Goal: Ask a question

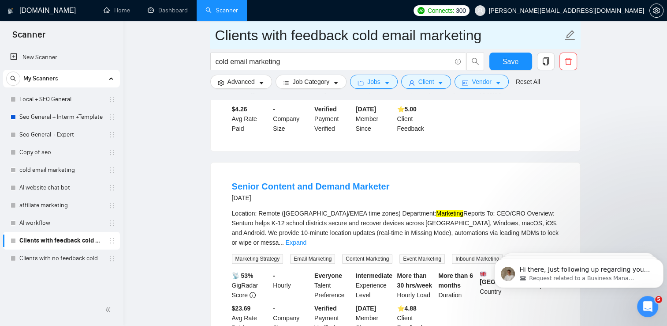
scroll to position [420, 0]
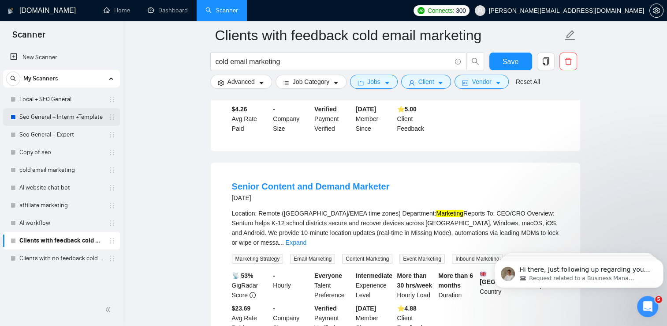
click at [83, 120] on link "Seo General + Interm +Template" at bounding box center [61, 117] width 84 height 18
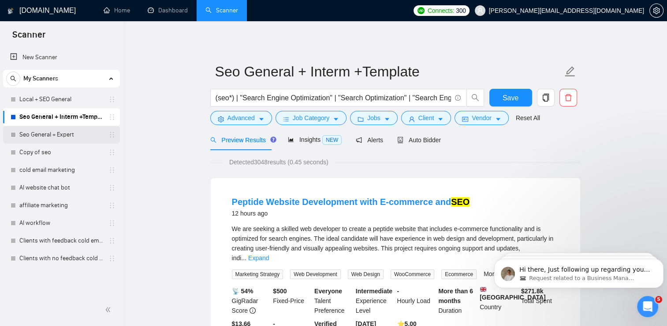
click at [55, 133] on link "Seo General + Expert" at bounding box center [61, 135] width 84 height 18
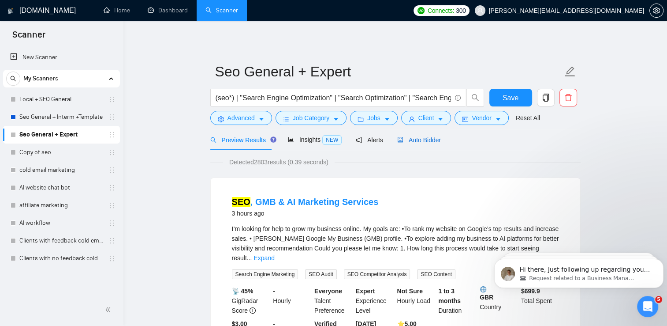
click at [418, 137] on span "Auto Bidder" at bounding box center [419, 139] width 44 height 7
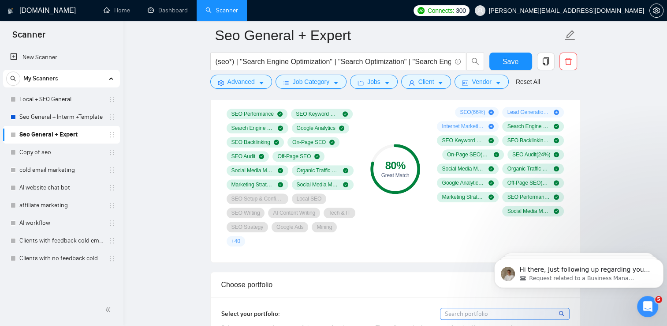
scroll to position [622, 0]
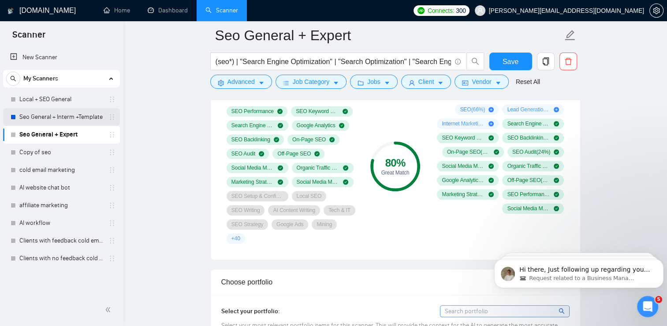
click at [79, 120] on link "Seo General + Interm +Template" at bounding box center [61, 117] width 84 height 18
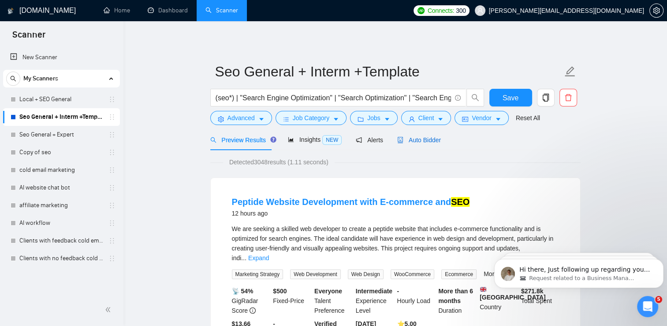
click at [431, 141] on span "Auto Bidder" at bounding box center [419, 139] width 44 height 7
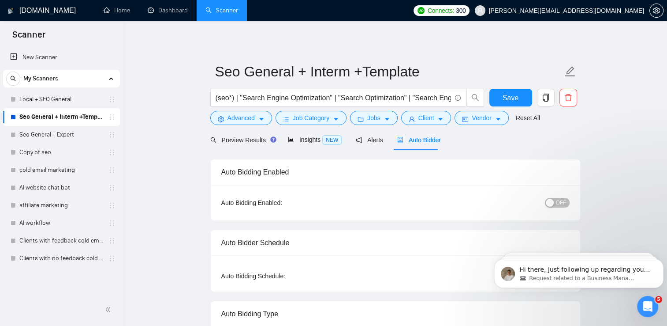
checkbox input "true"
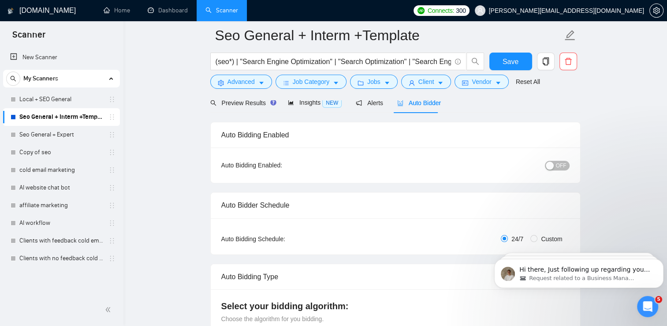
scroll to position [34, 0]
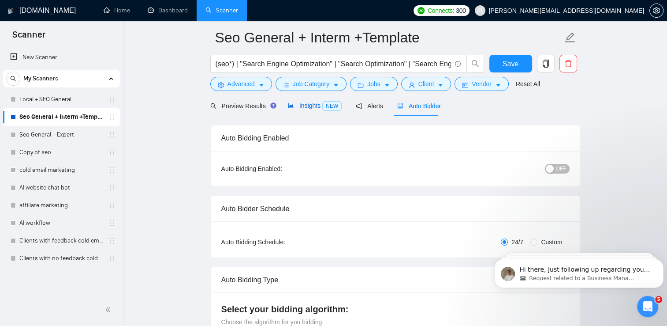
click at [300, 106] on span "Insights NEW" at bounding box center [315, 105] width 54 height 7
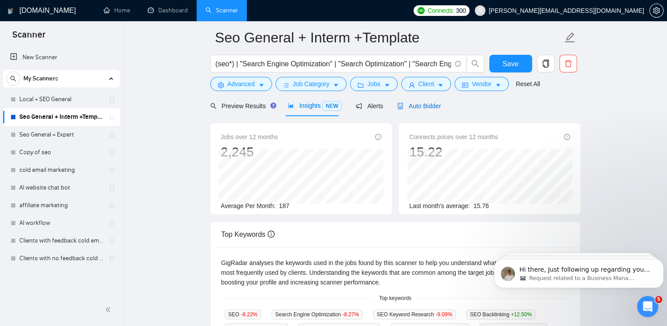
click at [409, 105] on span "Auto Bidder" at bounding box center [419, 105] width 44 height 7
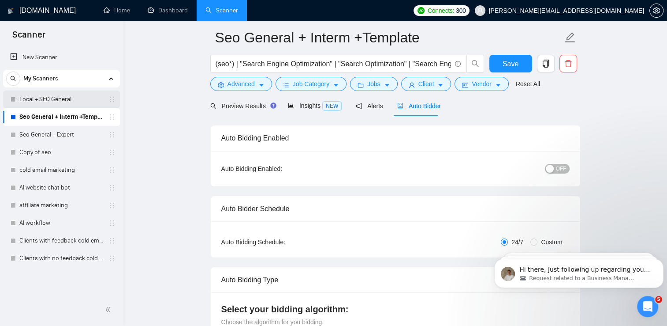
click at [48, 103] on link "Local + SEO General" at bounding box center [61, 99] width 84 height 18
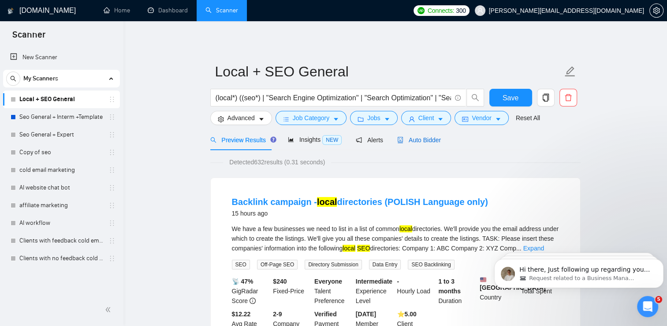
click at [413, 135] on div "Auto Bidder" at bounding box center [419, 140] width 44 height 10
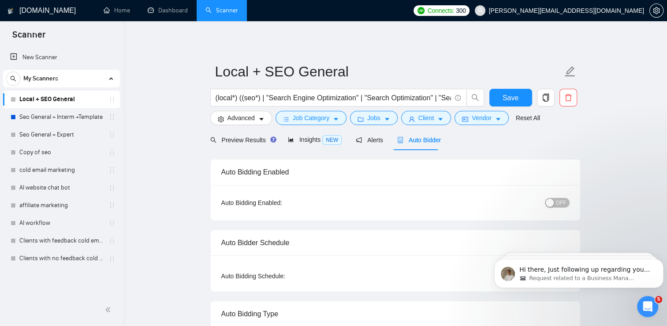
click at [557, 202] on span "OFF" at bounding box center [561, 203] width 11 height 10
click at [513, 95] on span "Save" at bounding box center [511, 97] width 16 height 11
click at [113, 7] on link "Home" at bounding box center [117, 10] width 26 height 7
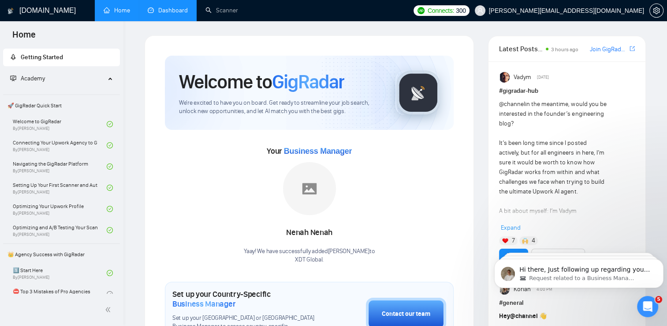
click at [176, 13] on link "Dashboard" at bounding box center [168, 10] width 40 height 7
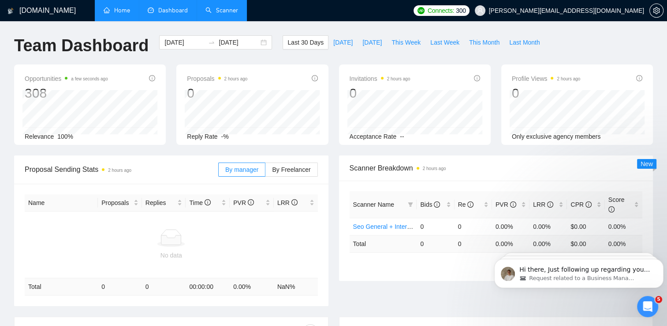
drag, startPoint x: 233, startPoint y: 14, endPoint x: 222, endPoint y: 12, distance: 11.5
click at [222, 12] on link "Scanner" at bounding box center [222, 10] width 33 height 7
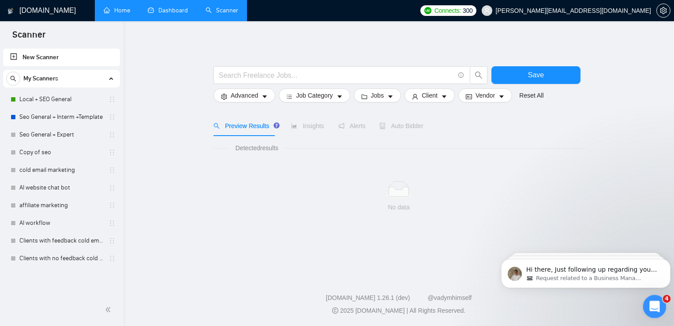
click at [663, 307] on div "Open Intercom Messenger" at bounding box center [653, 304] width 29 height 29
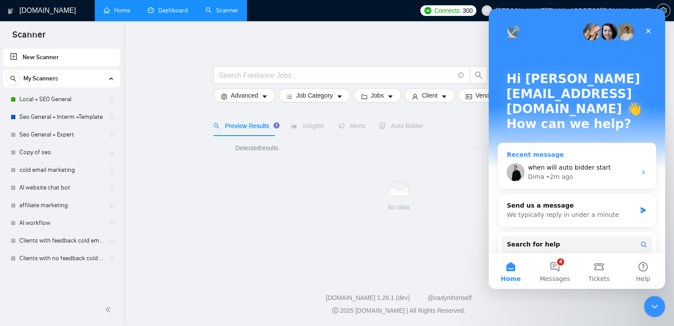
click at [598, 164] on span "when will auto bidder start" at bounding box center [569, 167] width 83 height 7
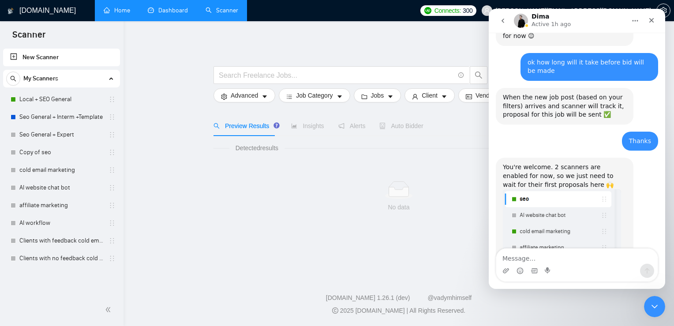
scroll to position [1710, 0]
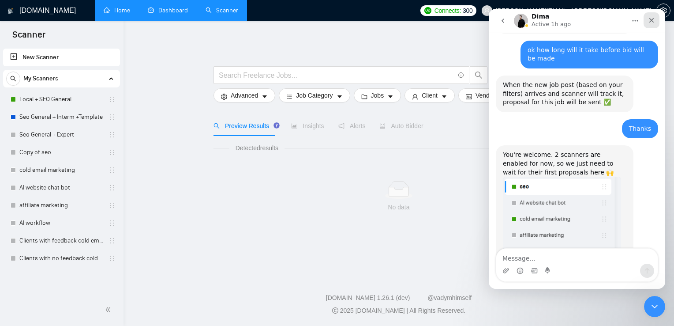
click at [658, 21] on div "Close" at bounding box center [652, 20] width 16 height 16
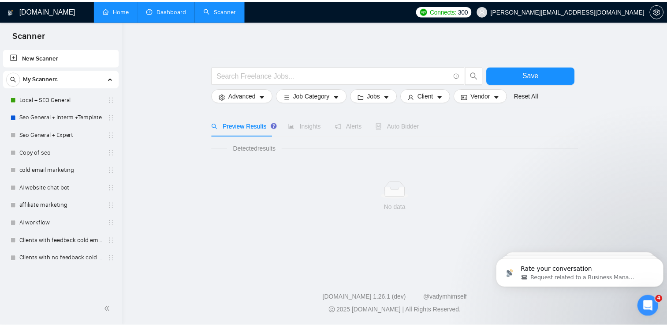
scroll to position [1710, 0]
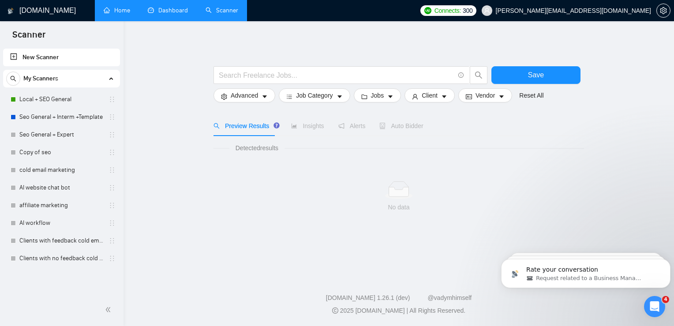
click at [162, 7] on link "Dashboard" at bounding box center [168, 10] width 40 height 7
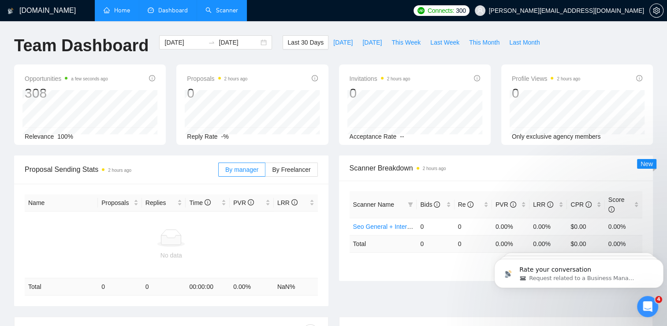
click at [218, 9] on link "Scanner" at bounding box center [222, 10] width 33 height 7
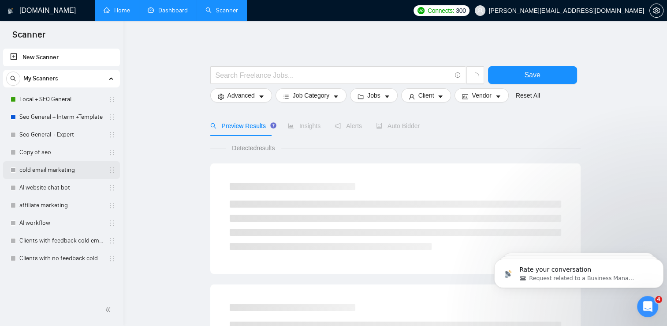
click at [75, 172] on link "cold email marketing" at bounding box center [61, 170] width 84 height 18
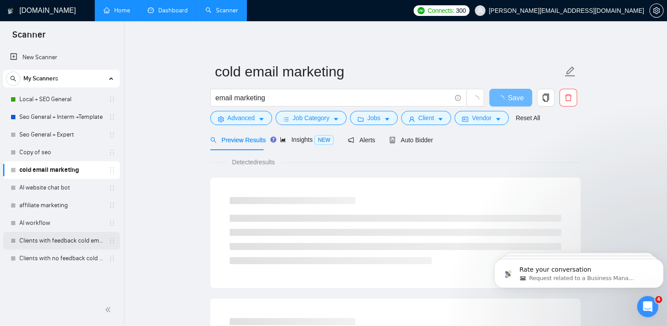
click at [63, 237] on link "Clients with feedback cold email marketing" at bounding box center [61, 241] width 84 height 18
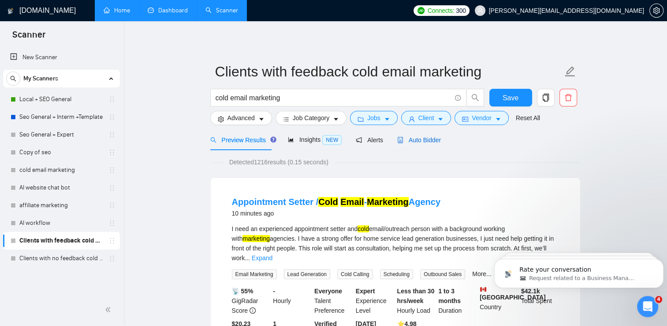
click at [421, 141] on span "Auto Bidder" at bounding box center [419, 139] width 44 height 7
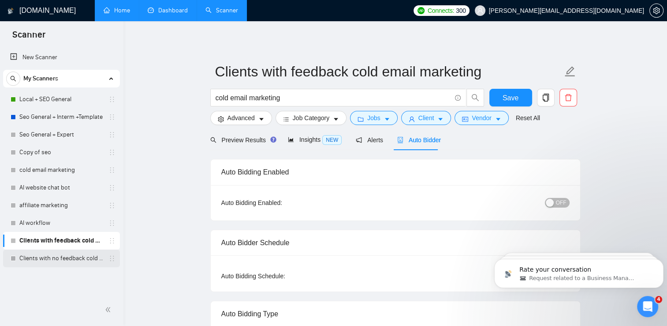
click at [79, 259] on link "Clients with no feedback cold email marketing" at bounding box center [61, 258] width 84 height 18
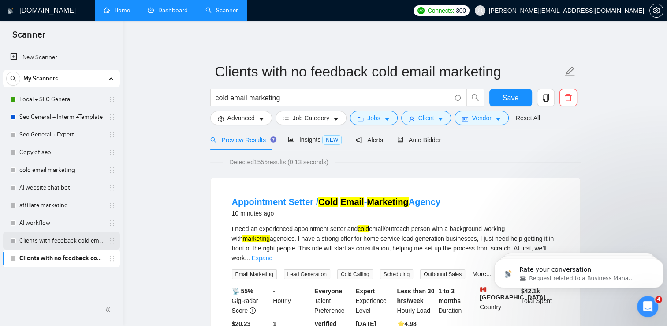
click at [64, 240] on link "Clients with feedback cold email marketing" at bounding box center [61, 241] width 84 height 18
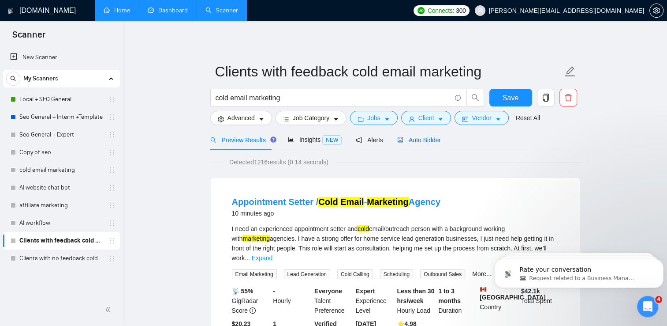
click at [430, 142] on span "Auto Bidder" at bounding box center [419, 139] width 44 height 7
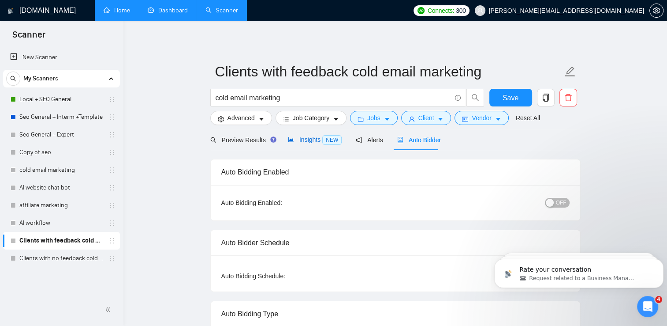
click at [314, 142] on span "Insights NEW" at bounding box center [315, 139] width 54 height 7
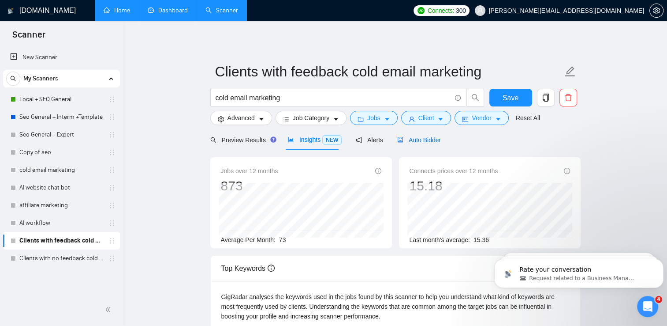
click at [428, 139] on span "Auto Bidder" at bounding box center [419, 139] width 44 height 7
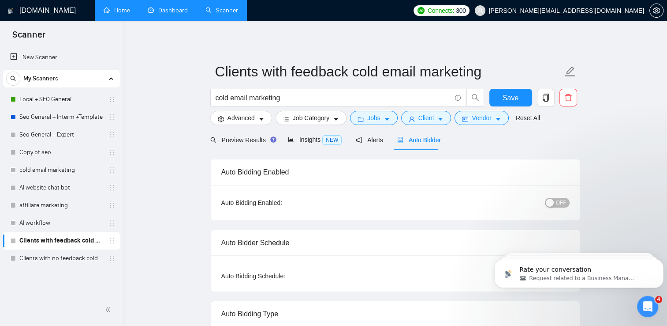
click at [551, 202] on div "button" at bounding box center [550, 203] width 8 height 8
click at [516, 101] on div "Reset all filters" at bounding box center [525, 101] width 48 height 15
click at [496, 98] on button "Save" at bounding box center [511, 98] width 43 height 18
click at [61, 150] on link "Copy of seo" at bounding box center [61, 152] width 84 height 18
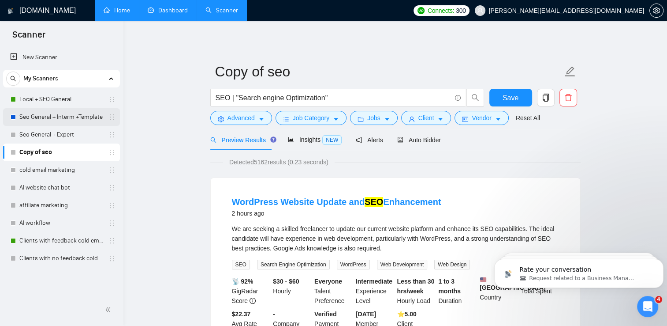
click at [64, 114] on link "Seo General + Interm +Template" at bounding box center [61, 117] width 84 height 18
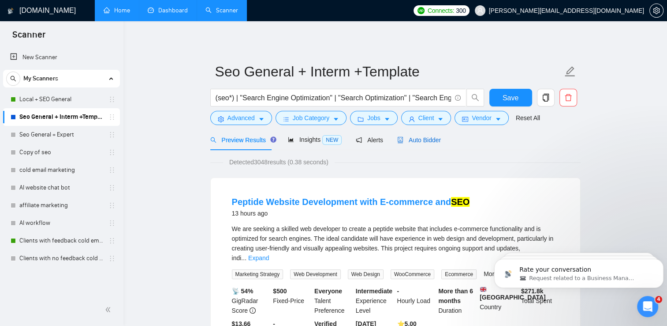
click at [424, 140] on span "Auto Bidder" at bounding box center [419, 139] width 44 height 7
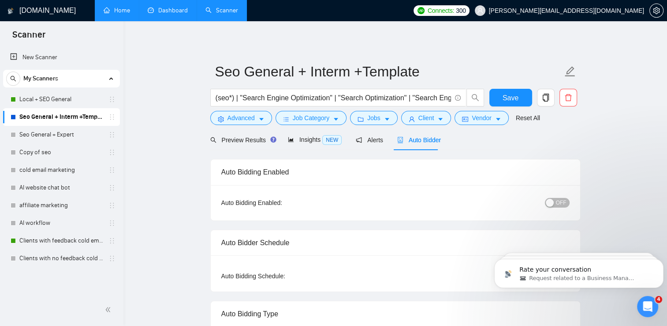
checkbox input "true"
click at [552, 200] on div "button" at bounding box center [550, 203] width 8 height 8
click at [507, 99] on span "Save" at bounding box center [511, 97] width 16 height 11
checkbox input "true"
click at [648, 307] on icon "Open Intercom Messenger" at bounding box center [647, 305] width 15 height 15
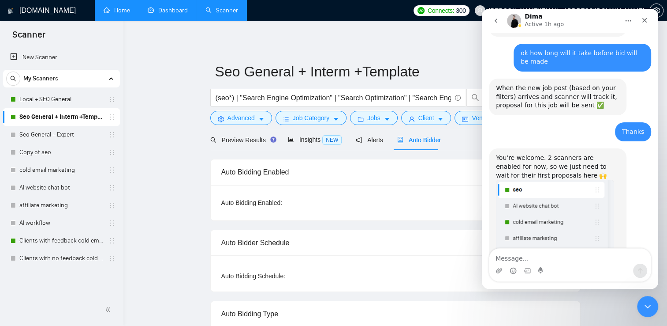
scroll to position [1710, 0]
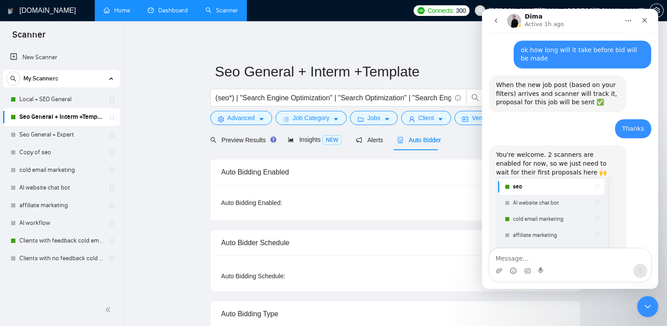
click at [491, 19] on button "go back" at bounding box center [496, 20] width 17 height 17
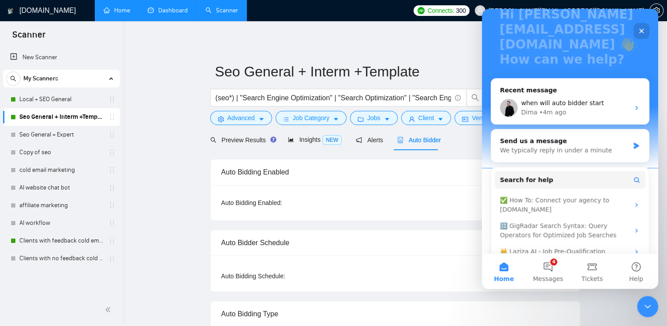
scroll to position [74, 0]
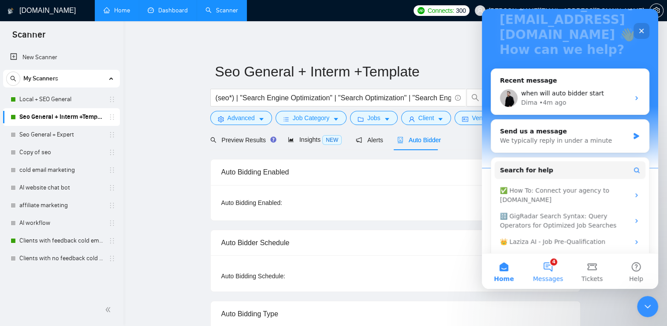
click at [541, 272] on button "4 Messages" at bounding box center [548, 270] width 44 height 35
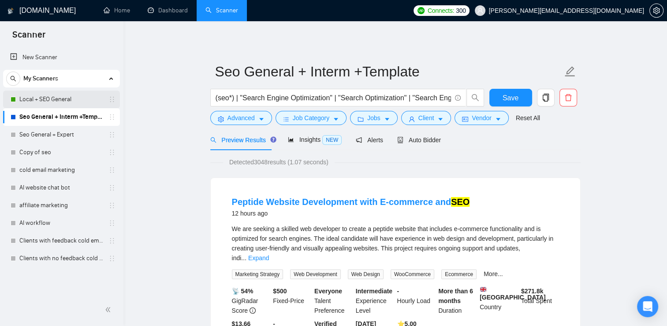
click at [68, 101] on link "Local + SEO General" at bounding box center [61, 99] width 84 height 18
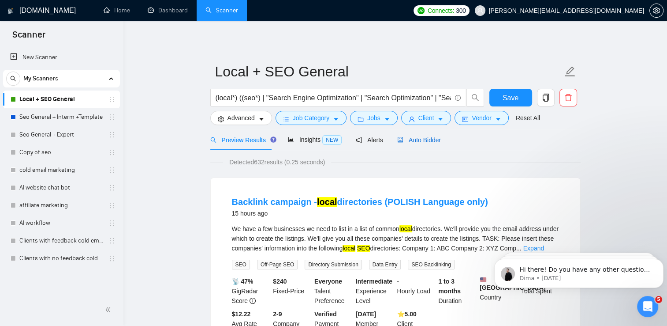
click at [424, 143] on span "Auto Bidder" at bounding box center [419, 139] width 44 height 7
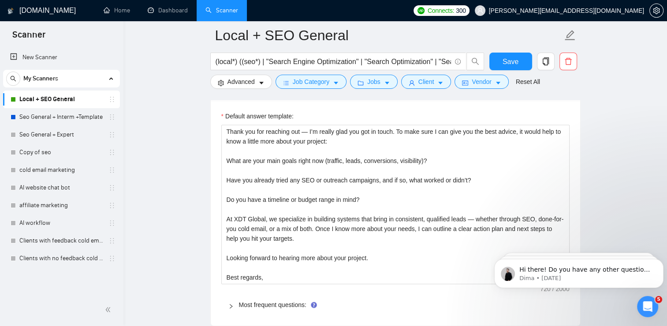
scroll to position [1255, 0]
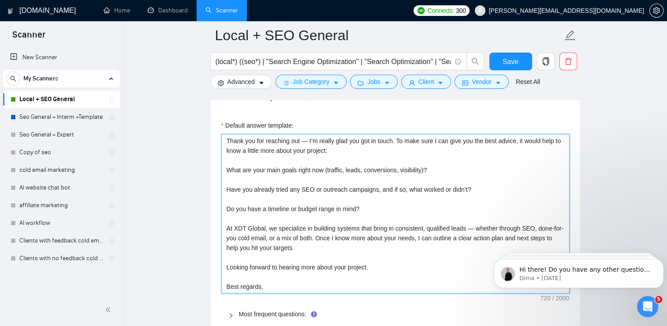
click at [307, 141] on textarea "Thank you for reaching out — I’m really glad you got in touch. To make sure I c…" at bounding box center [395, 214] width 349 height 160
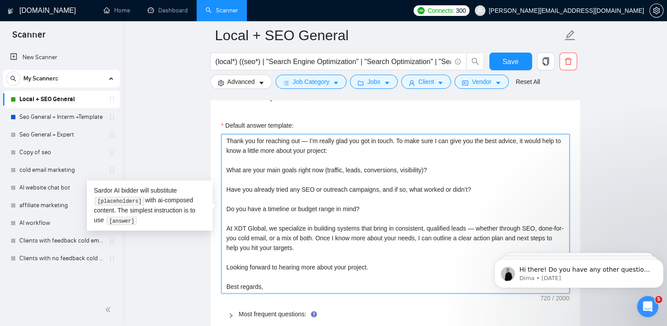
type textarea "Thank you for reaching out I’m really glad you got in touch. To make sure I can…"
type textarea "Thank you for reaching out - I’m really glad you got in touch. To make sure I c…"
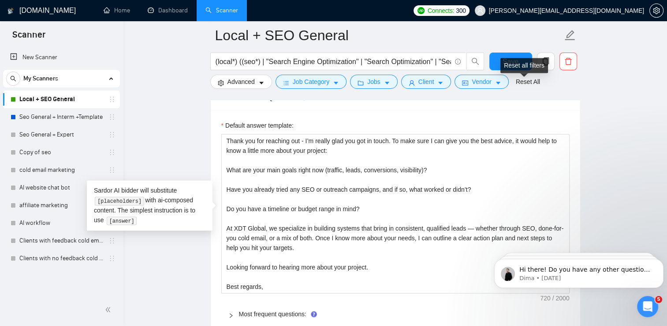
click at [514, 68] on div "Reset all filters" at bounding box center [525, 65] width 48 height 15
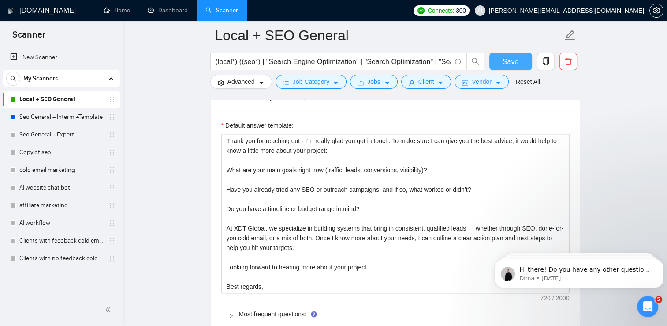
click at [499, 61] on button "Save" at bounding box center [511, 61] width 43 height 18
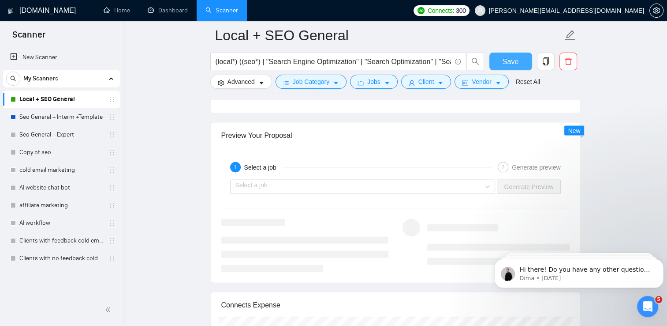
scroll to position [1834, 0]
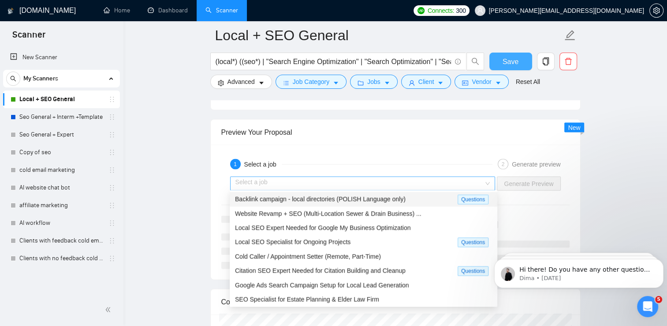
click at [491, 183] on div "Select a job" at bounding box center [363, 183] width 266 height 14
click at [431, 213] on div "Website Revamp + SEO (Multi-Location Sewer & Drain Business) ..." at bounding box center [363, 214] width 257 height 10
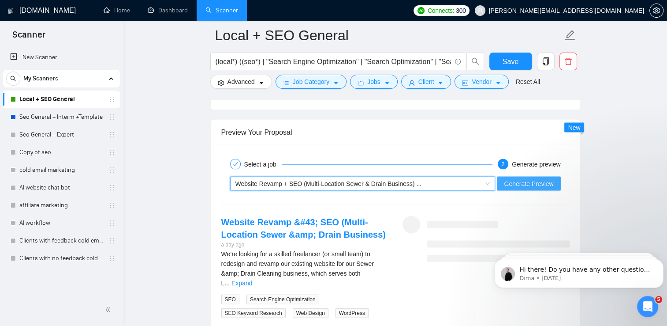
click at [531, 183] on span "Generate Preview" at bounding box center [528, 184] width 49 height 10
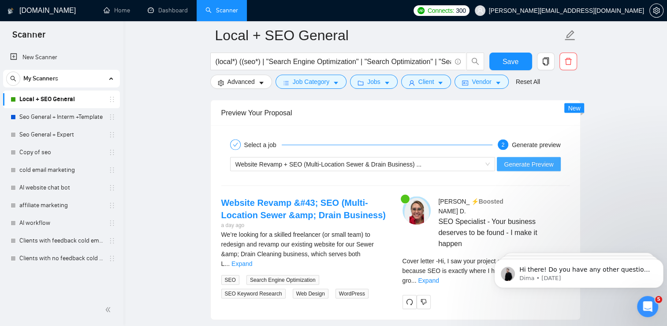
scroll to position [1850, 0]
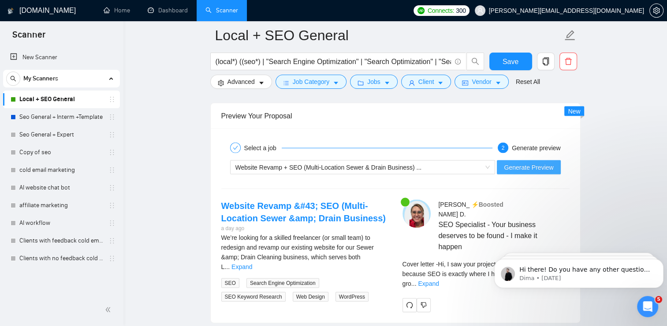
click at [537, 169] on span "Generate Preview" at bounding box center [528, 167] width 49 height 10
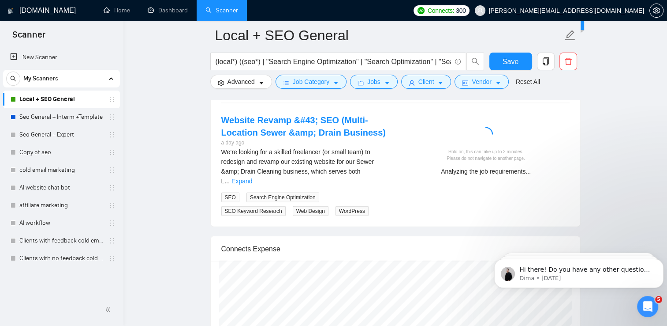
scroll to position [1926, 0]
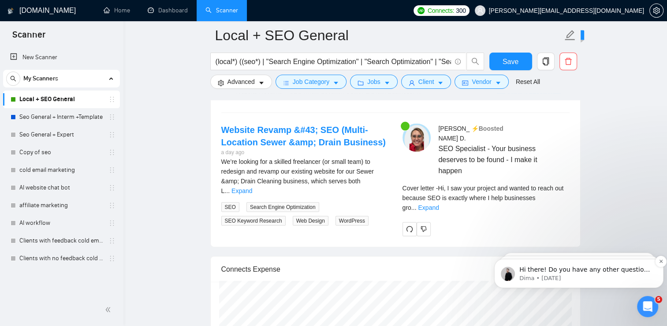
click at [607, 270] on span "Hi there! ﻿Do you have any other questions about the response you received, or …" at bounding box center [585, 283] width 131 height 34
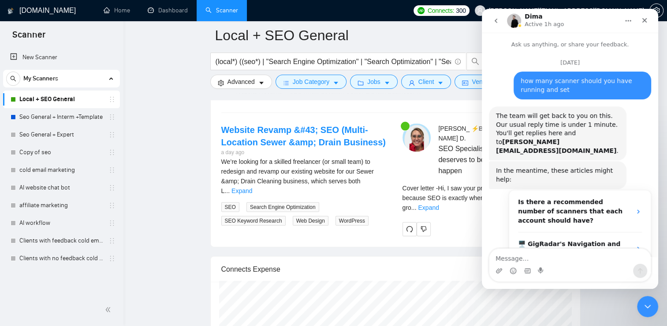
scroll to position [38, 0]
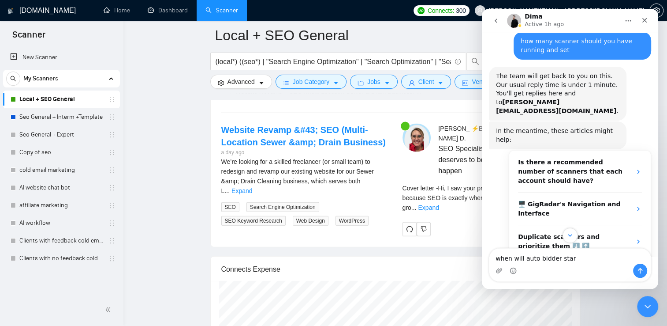
type textarea "when will auto bidder start"
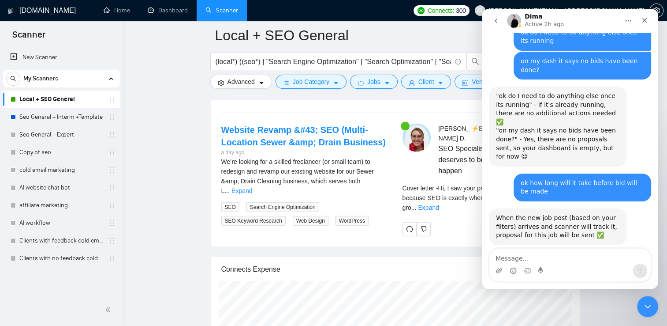
scroll to position [1589, 0]
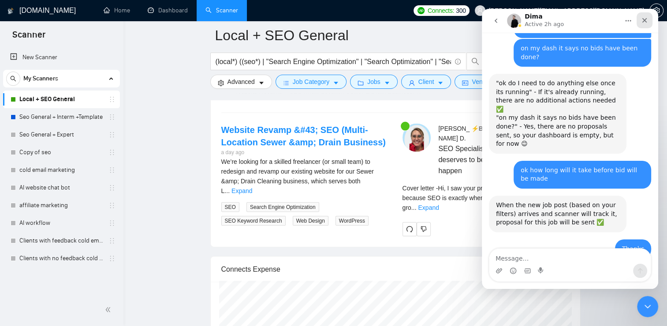
click at [642, 19] on icon "Close" at bounding box center [644, 20] width 7 height 7
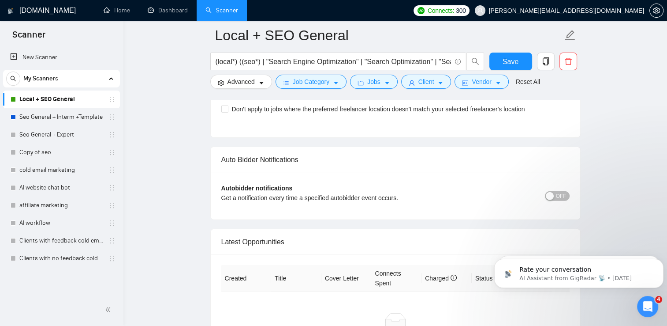
scroll to position [2293, 0]
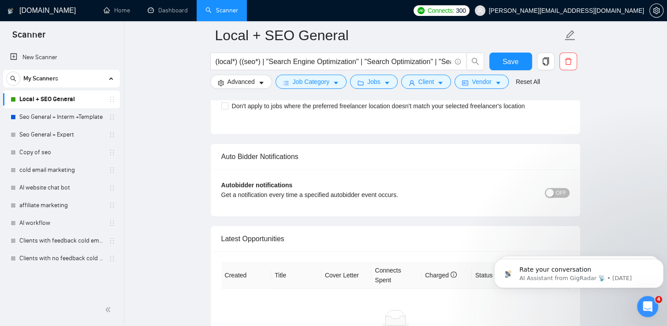
click at [557, 188] on span "OFF" at bounding box center [561, 193] width 11 height 10
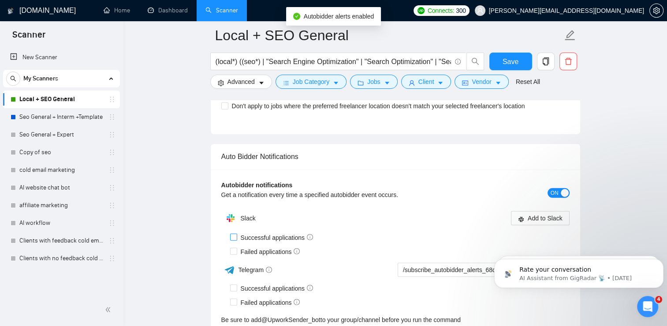
click at [237, 232] on span "Successful applications" at bounding box center [277, 237] width 80 height 10
click at [236, 233] on input "Successful applications" at bounding box center [233, 236] width 6 height 6
checkbox input "true"
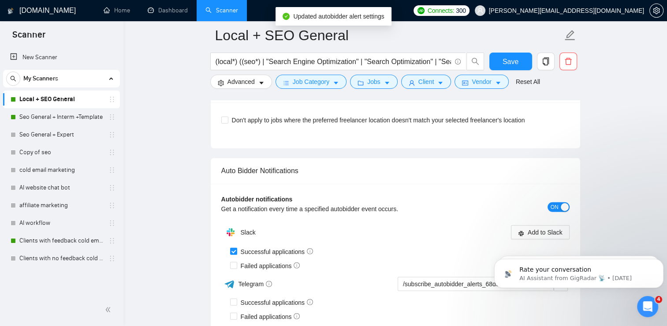
click at [539, 158] on div "Auto Bidder Notifications" at bounding box center [395, 170] width 349 height 25
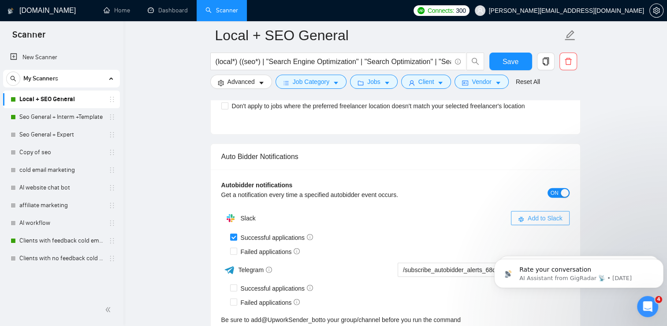
click at [535, 213] on span "Add to Slack" at bounding box center [545, 218] width 35 height 10
click at [76, 116] on link "Seo General + Interm +Template" at bounding box center [61, 117] width 84 height 18
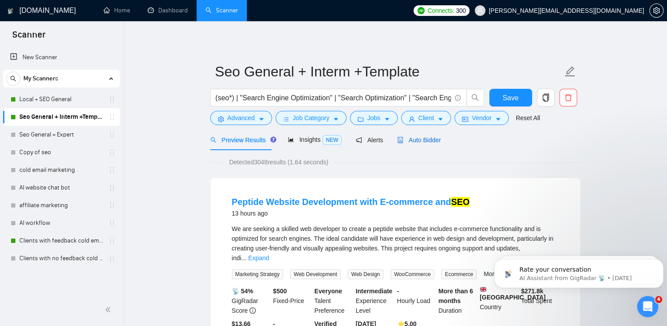
click at [416, 143] on span "Auto Bidder" at bounding box center [419, 139] width 44 height 7
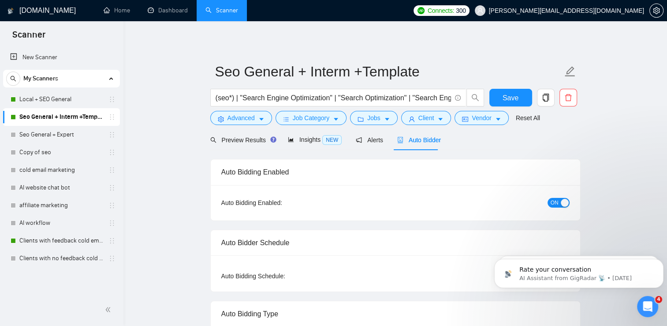
checkbox input "true"
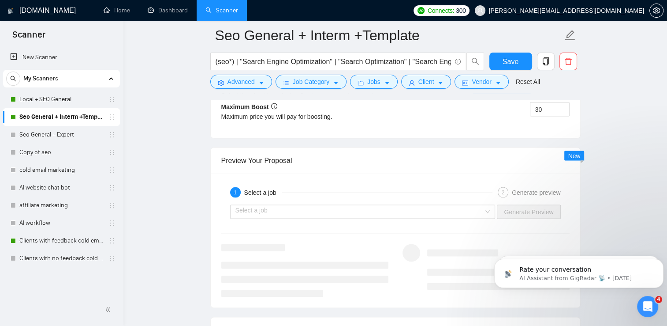
scroll to position [1703, 0]
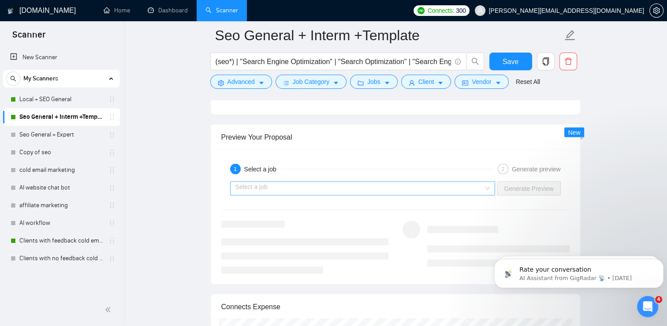
click at [484, 191] on input "search" at bounding box center [360, 188] width 249 height 13
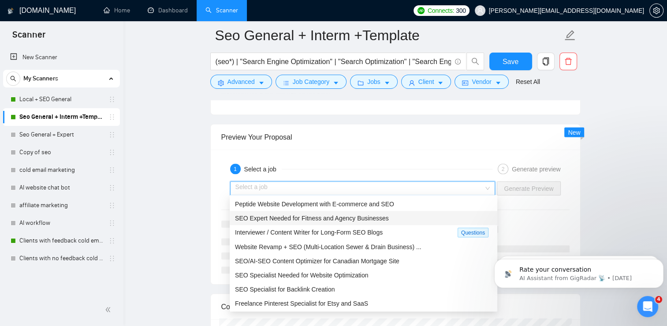
click at [467, 224] on div "SEO Expert Needed for Fitness and Agency Businesses" at bounding box center [364, 218] width 268 height 14
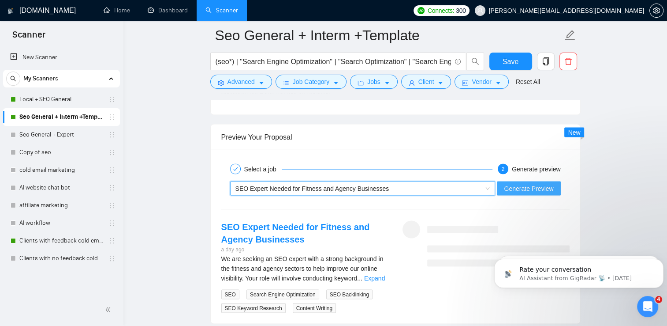
click at [540, 184] on span "Generate Preview" at bounding box center [528, 189] width 49 height 10
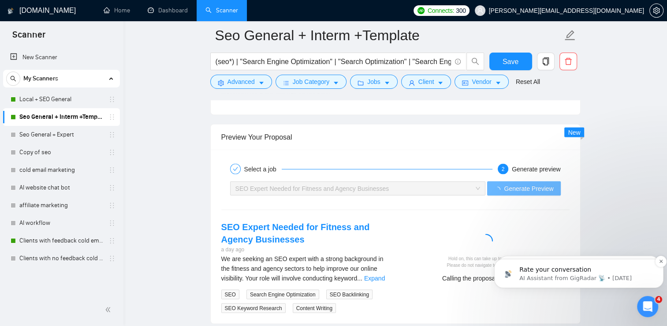
click at [580, 281] on p "AI Assistant from GigRadar 📡 • [DATE]" at bounding box center [586, 278] width 133 height 8
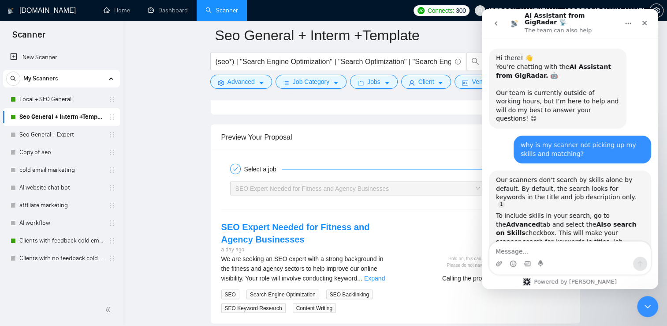
scroll to position [7, 0]
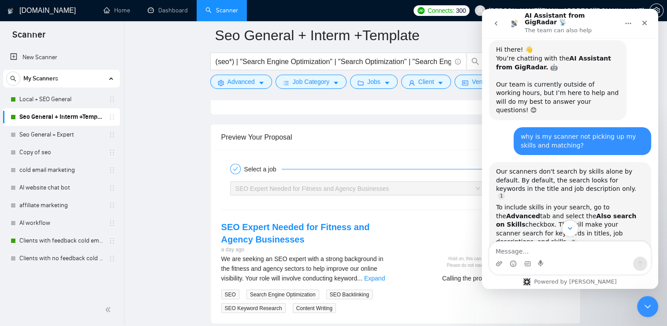
click at [573, 227] on icon "Scroll to bottom" at bounding box center [570, 228] width 8 height 8
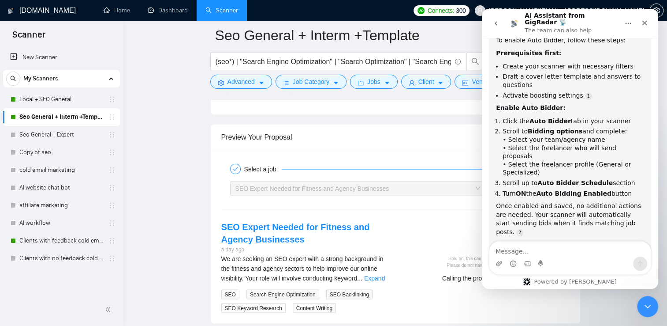
scroll to position [2130, 0]
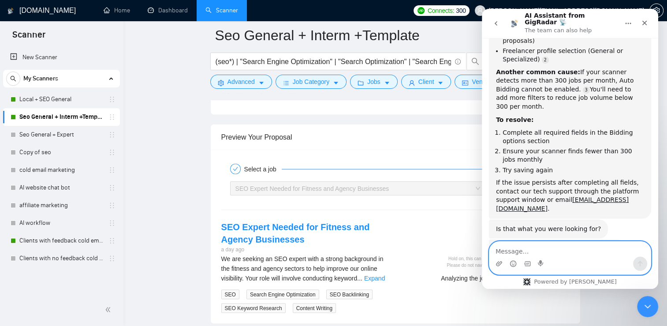
click at [553, 255] on textarea "Message…" at bounding box center [570, 248] width 161 height 15
type textarea "how do I know when auto bidder is working"
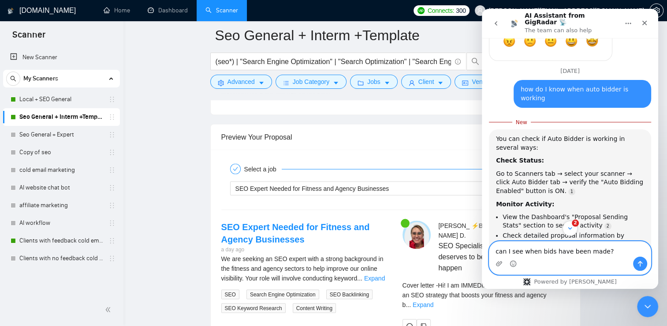
scroll to position [2488, 0]
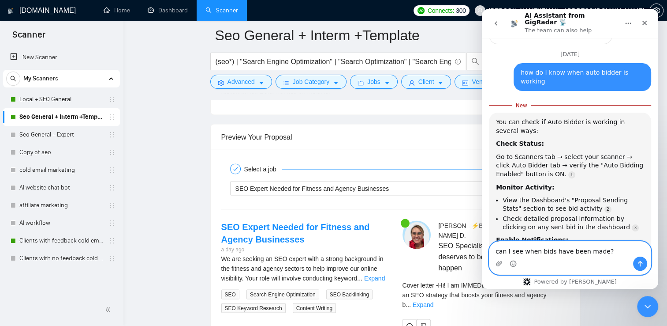
type textarea "can I see when bids have been made?"
click at [644, 269] on button "Send a message…" at bounding box center [640, 263] width 14 height 14
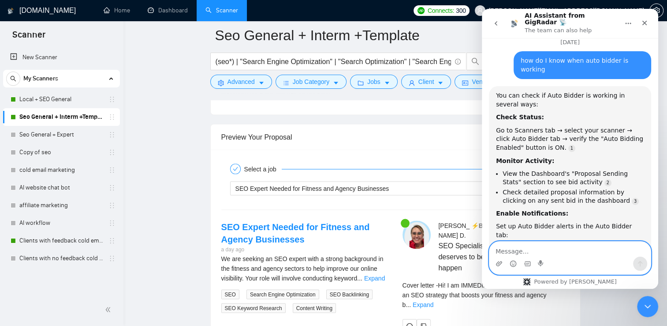
scroll to position [2528, 0]
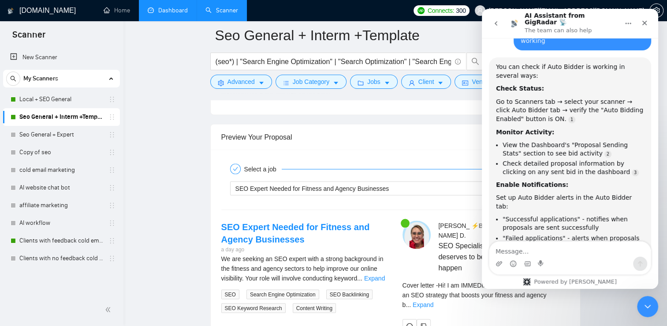
click at [174, 8] on link "Dashboard" at bounding box center [168, 10] width 40 height 7
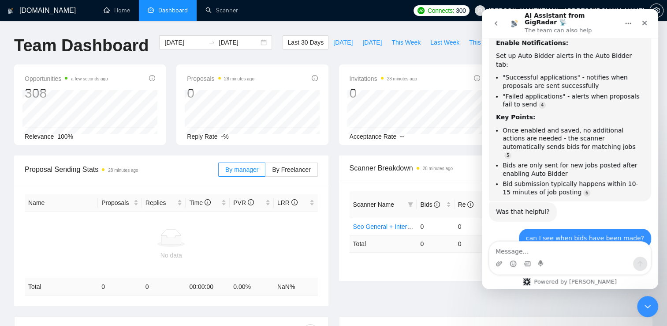
scroll to position [2673, 0]
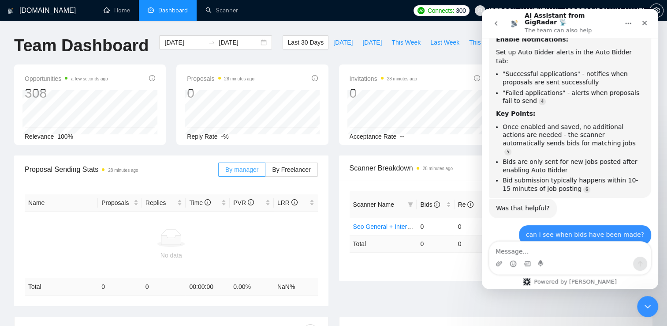
click at [249, 172] on span "By manager" at bounding box center [241, 169] width 33 height 7
click at [219, 172] on input "By manager" at bounding box center [219, 172] width 0 height 0
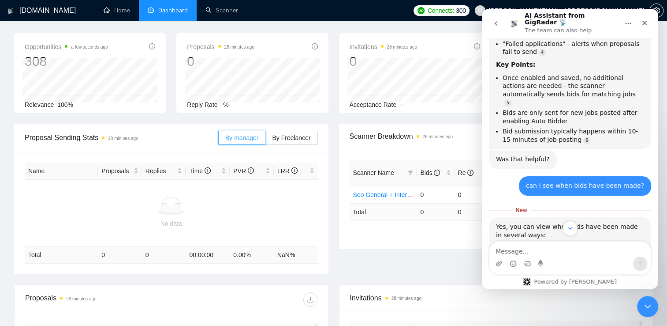
scroll to position [2721, 0]
click at [207, 7] on link "Scanner" at bounding box center [222, 10] width 33 height 7
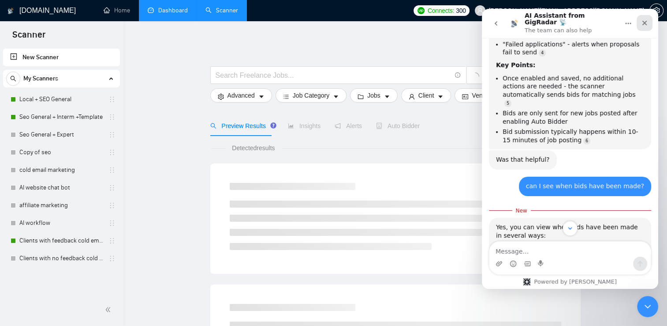
click at [645, 22] on icon "Close" at bounding box center [644, 22] width 7 height 7
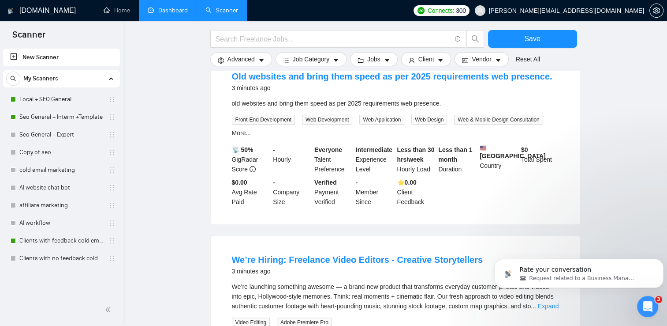
scroll to position [113, 0]
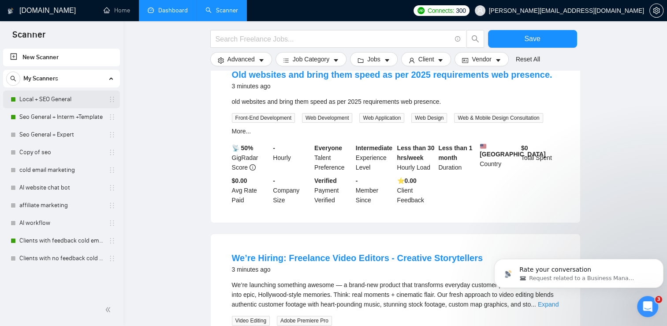
click at [82, 95] on link "Local + SEO General" at bounding box center [61, 99] width 84 height 18
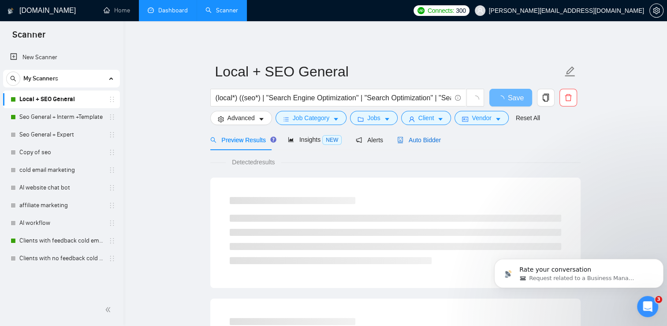
click at [413, 141] on span "Auto Bidder" at bounding box center [419, 139] width 44 height 7
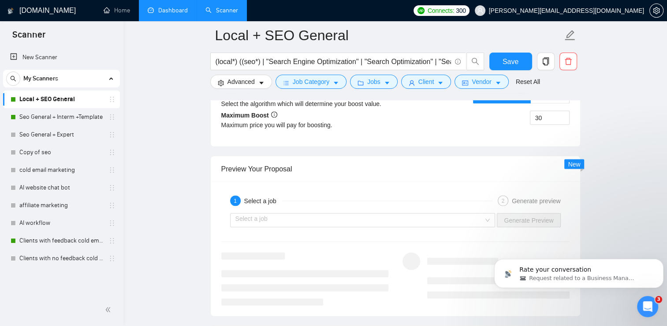
scroll to position [1800, 0]
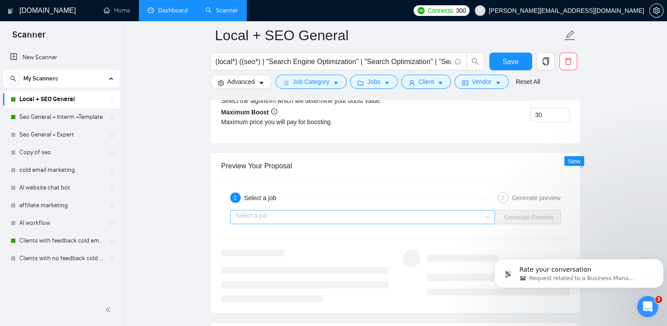
click at [484, 215] on input "search" at bounding box center [360, 216] width 249 height 13
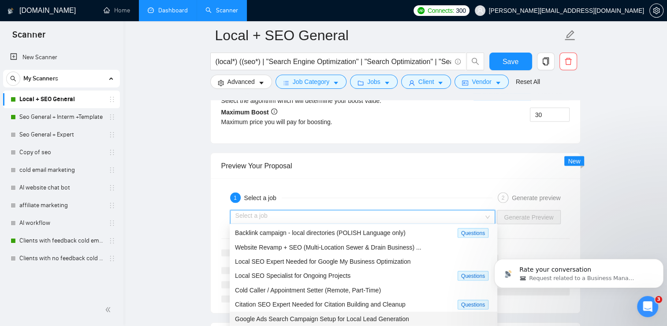
click at [406, 317] on div "Google Ads Search Campaign Setup for Local Lead Generation" at bounding box center [363, 319] width 257 height 10
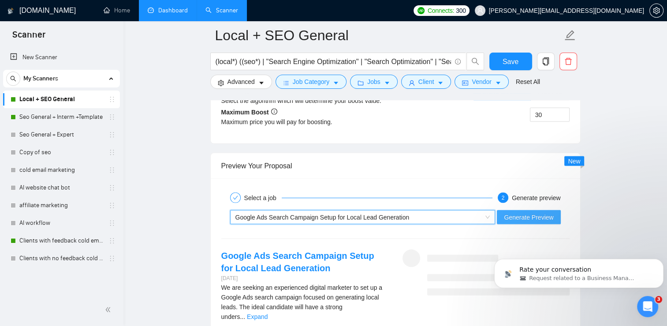
click at [517, 218] on span "Generate Preview" at bounding box center [528, 217] width 49 height 10
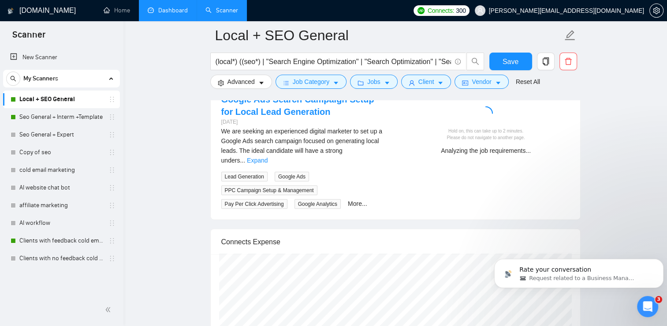
scroll to position [1960, 0]
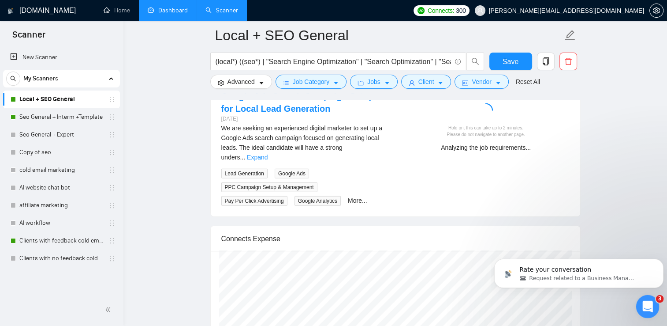
click at [642, 301] on icon "Open Intercom Messenger" at bounding box center [647, 305] width 15 height 15
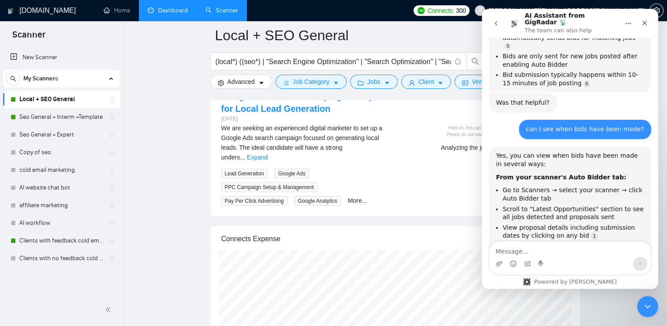
scroll to position [2780, 0]
click at [525, 251] on textarea "Message…" at bounding box center [570, 248] width 161 height 15
type textarea "d"
type textarea "w"
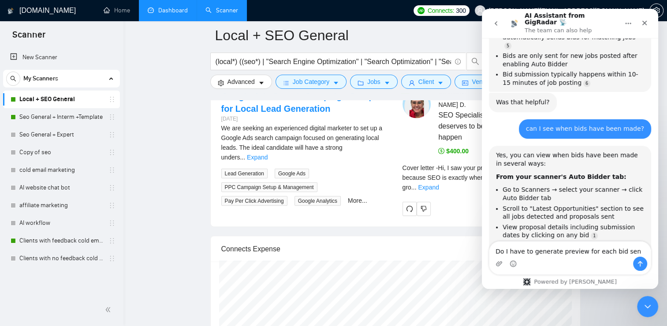
type textarea "Do I have to generate preview for each bid sent"
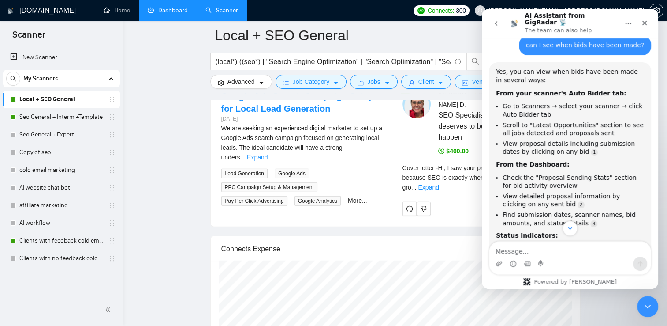
scroll to position [2980, 0]
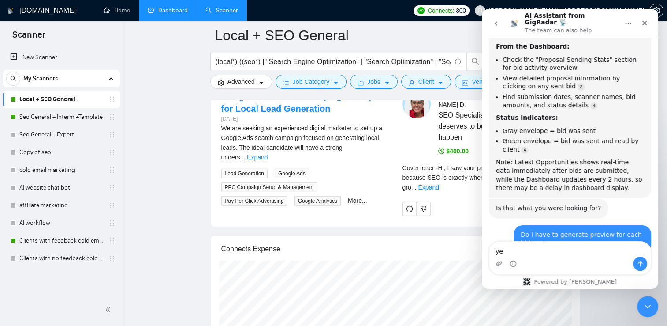
type textarea "yes"
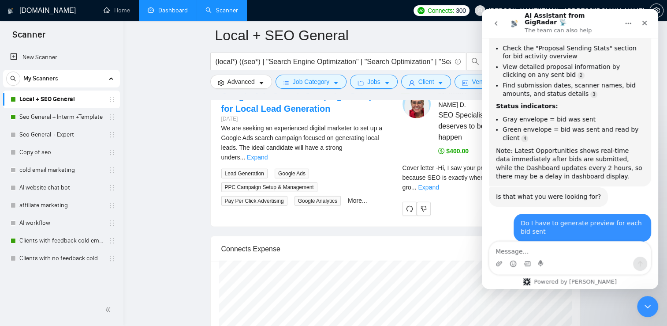
scroll to position [3021, 0]
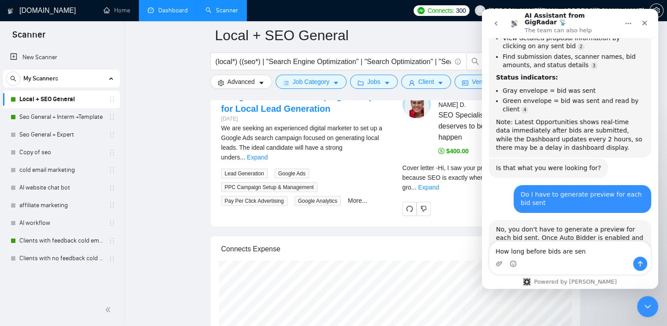
type textarea "How long before bids are sent"
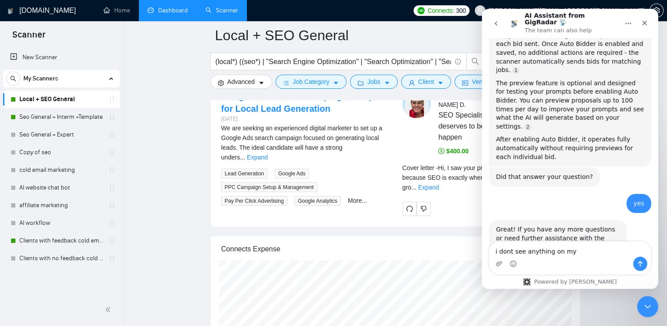
scroll to position [3235, 0]
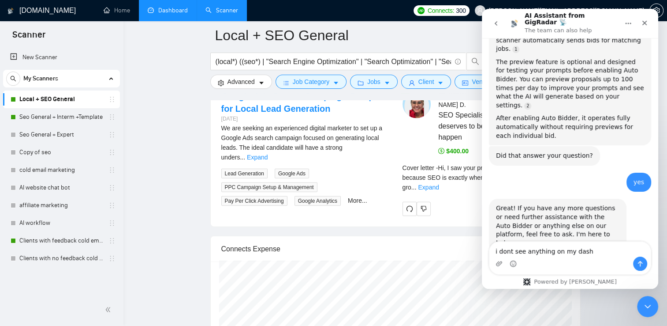
type textarea "i dont see anything on my dash"
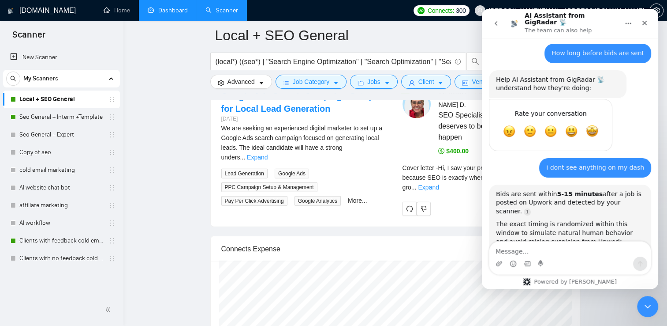
scroll to position [3480, 0]
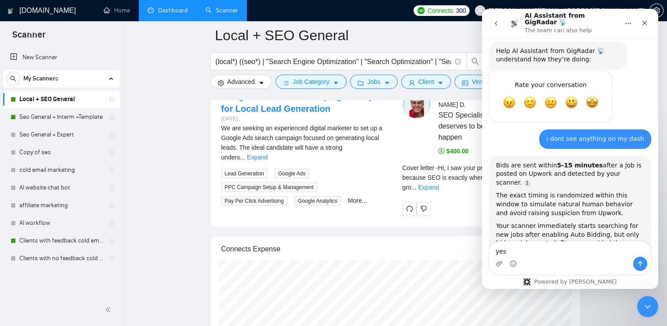
type textarea "yes"
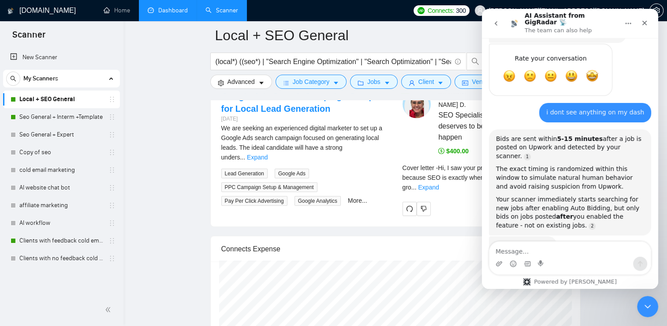
scroll to position [3535, 0]
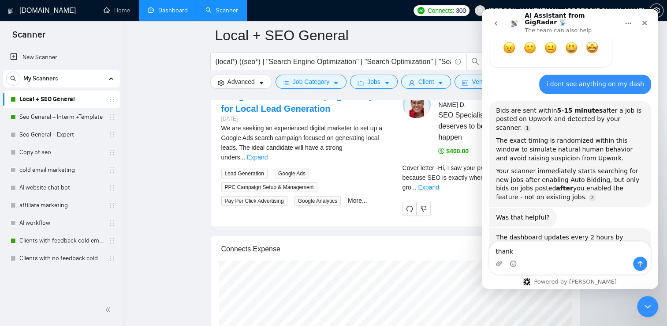
type textarea "thanks"
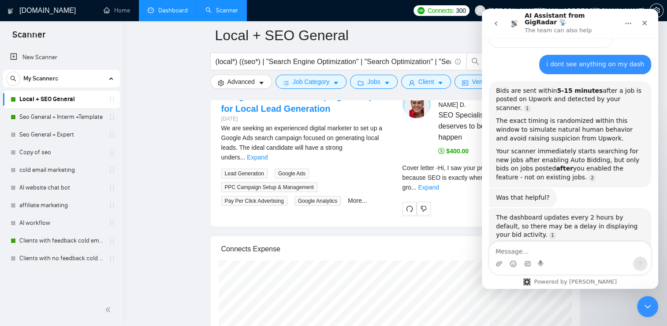
scroll to position [3555, 0]
